Goal: Information Seeking & Learning: Learn about a topic

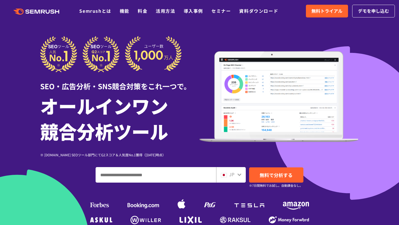
click at [146, 173] on input "ドメイン、キーワードまたはURLを入力してください" at bounding box center [156, 174] width 120 height 15
paste input "**********"
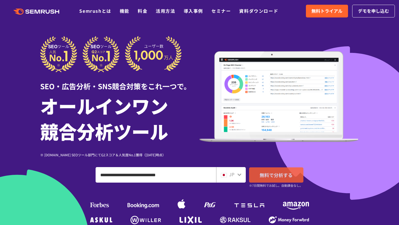
type input "**********"
click at [284, 178] on link "無料で分析する" at bounding box center [276, 174] width 54 height 15
